Goal: Transaction & Acquisition: Book appointment/travel/reservation

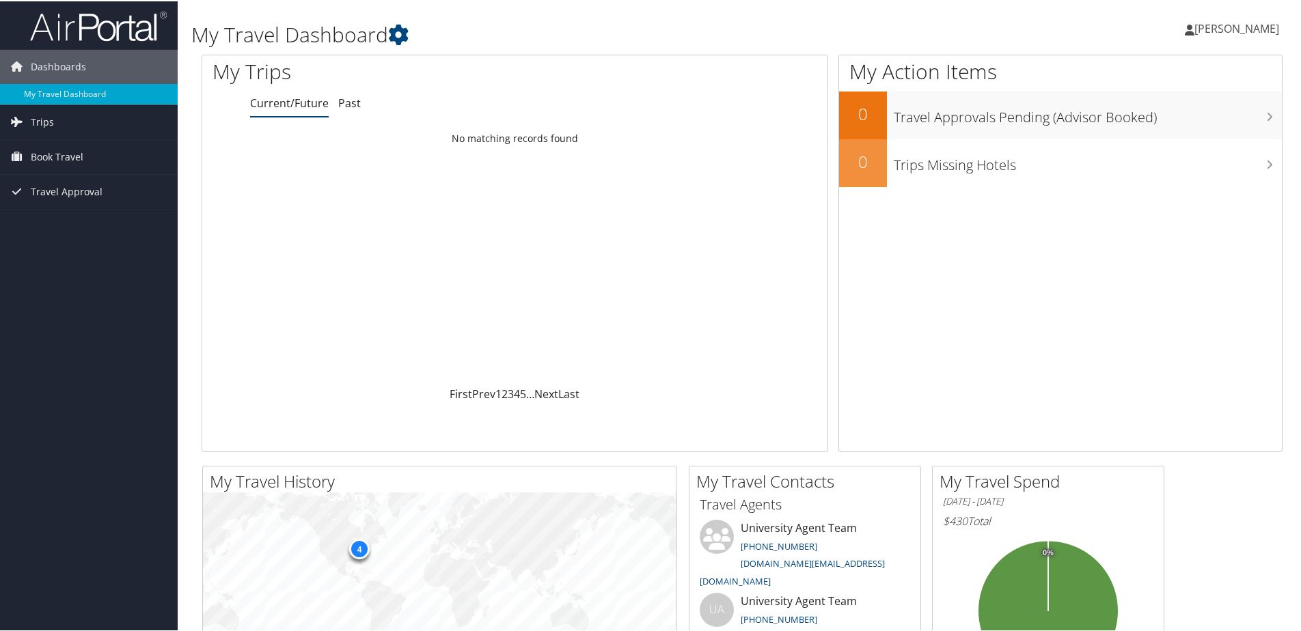
click at [1266, 34] on span "[PERSON_NAME]" at bounding box center [1237, 27] width 85 height 15
click at [1235, 119] on link "View Travel Profile" at bounding box center [1201, 121] width 152 height 23
click at [1192, 33] on icon at bounding box center [1190, 28] width 10 height 11
click at [113, 86] on link "My Travel Dashboard" at bounding box center [89, 93] width 178 height 21
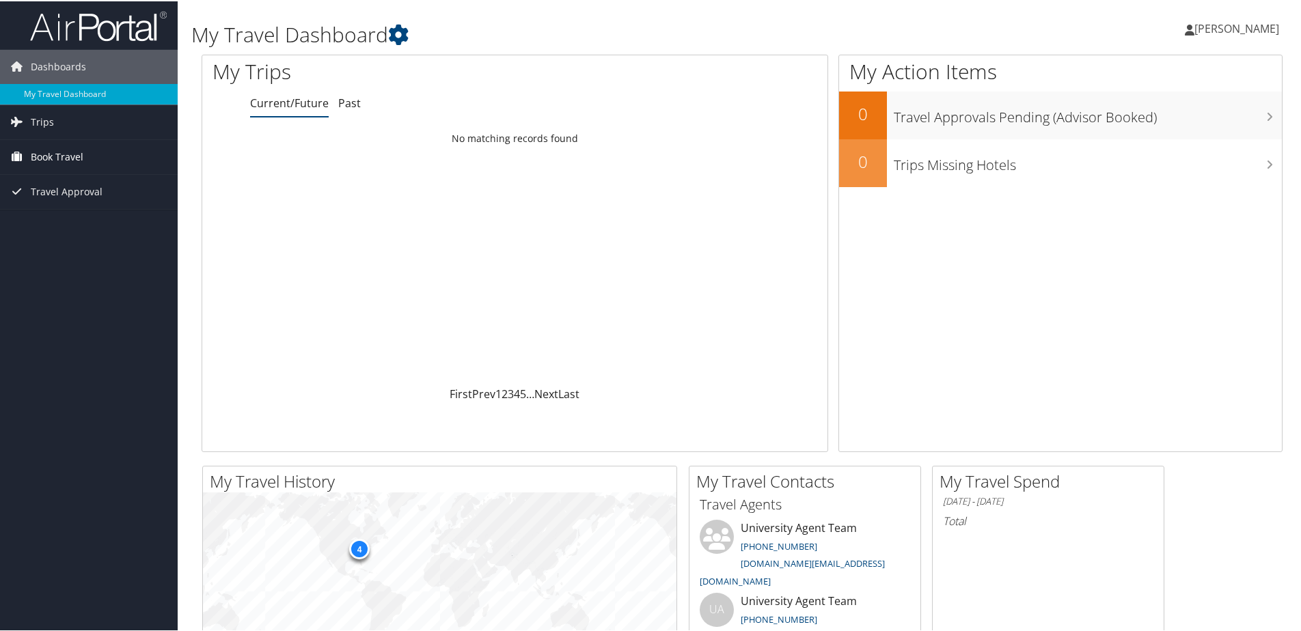
click at [57, 154] on span "Book Travel" at bounding box center [57, 156] width 53 height 34
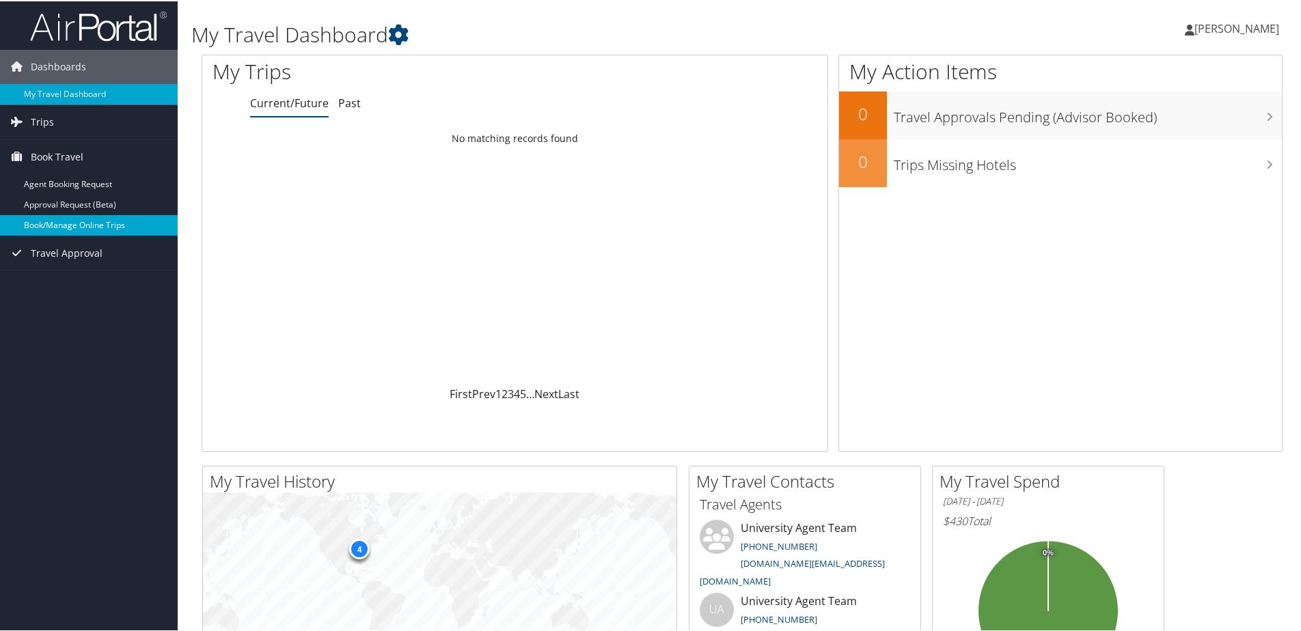
click at [112, 218] on link "Book/Manage Online Trips" at bounding box center [89, 224] width 178 height 21
click at [119, 234] on link "Book/Manage Online Trips" at bounding box center [89, 224] width 178 height 21
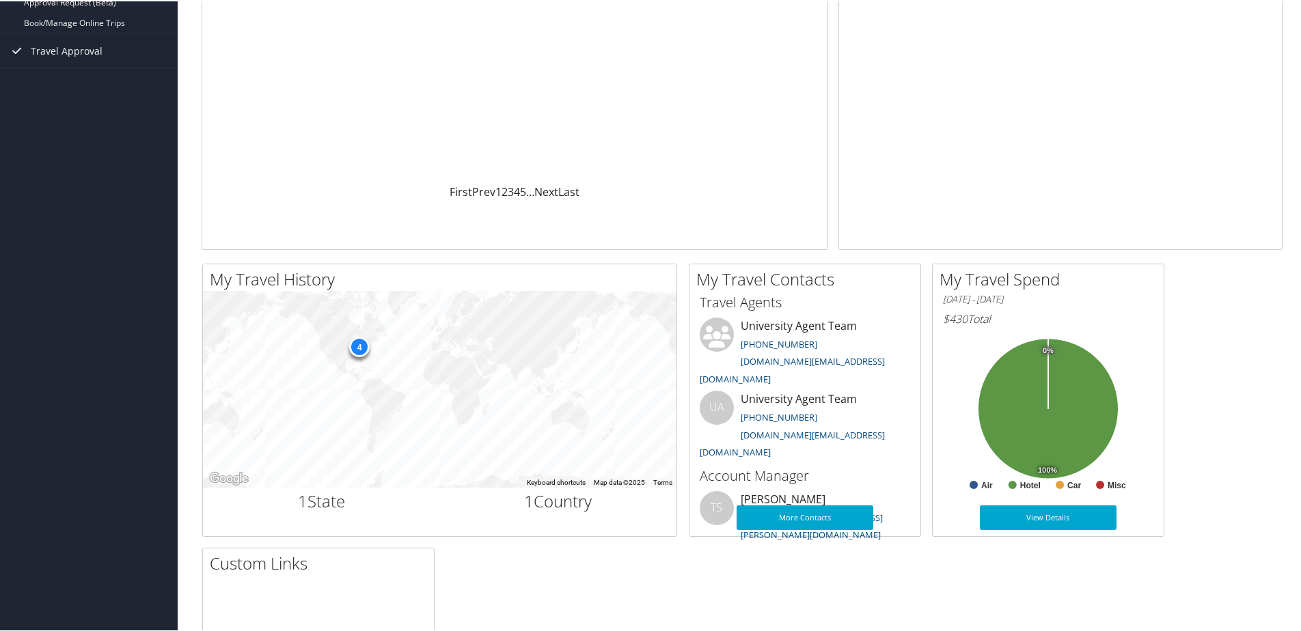
scroll to position [205, 0]
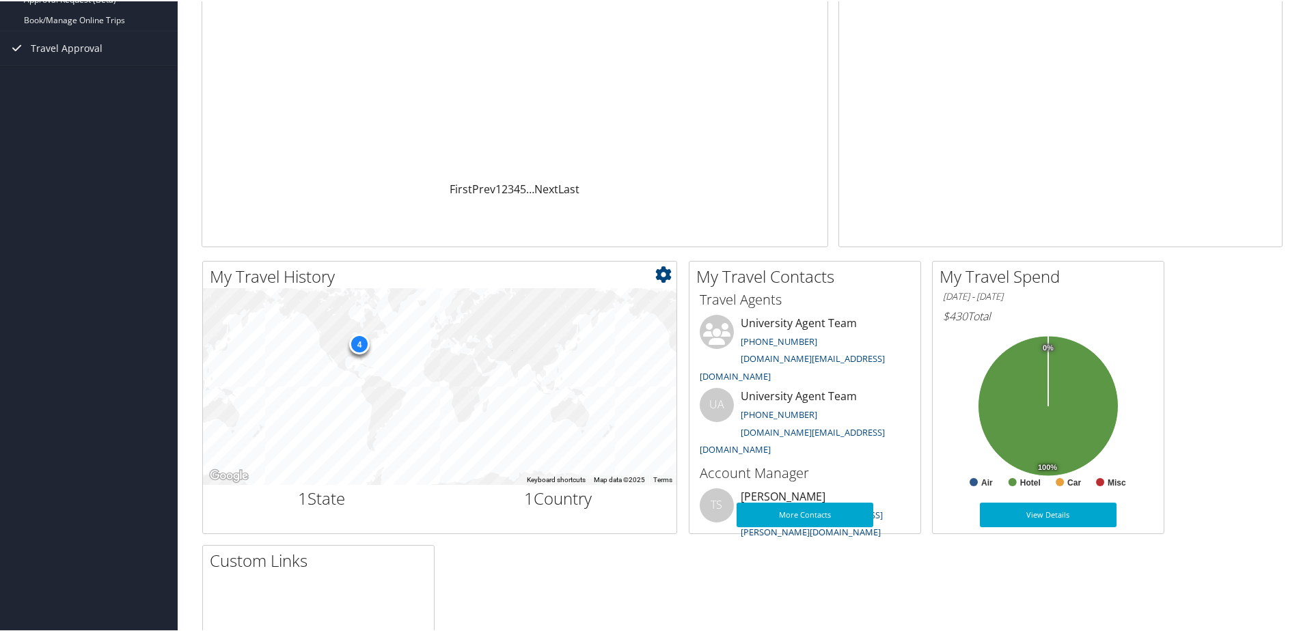
click at [360, 340] on div "4" at bounding box center [359, 343] width 21 height 21
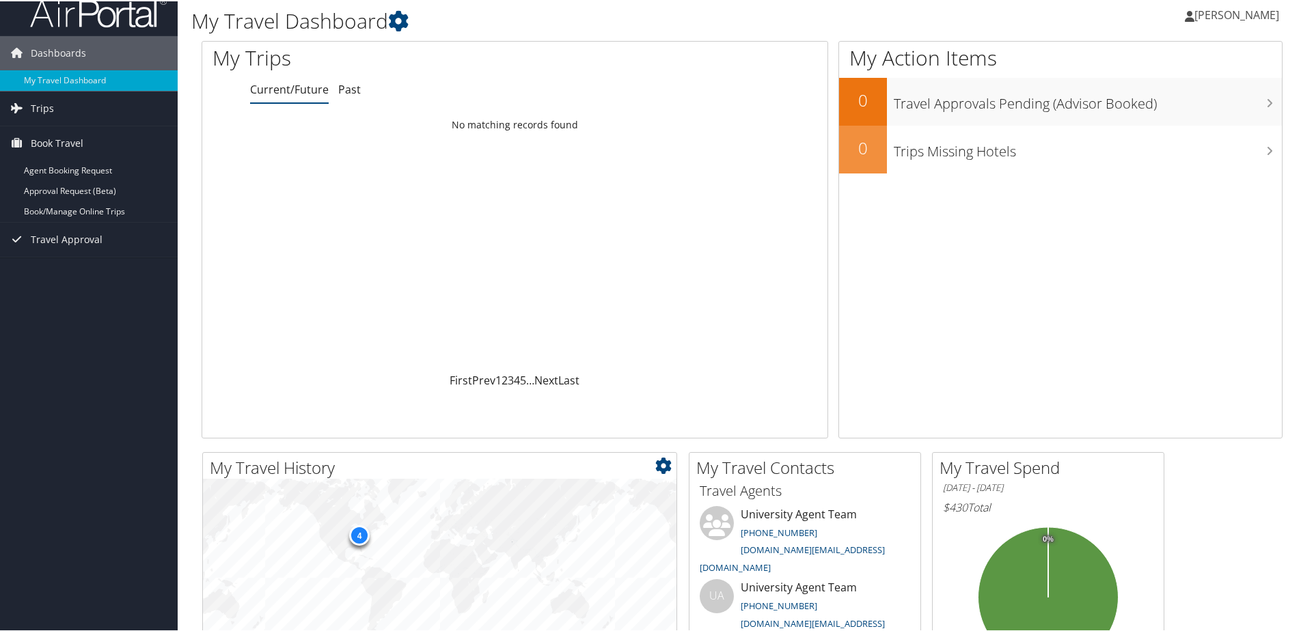
scroll to position [0, 0]
